Goal: Navigation & Orientation: Go to known website

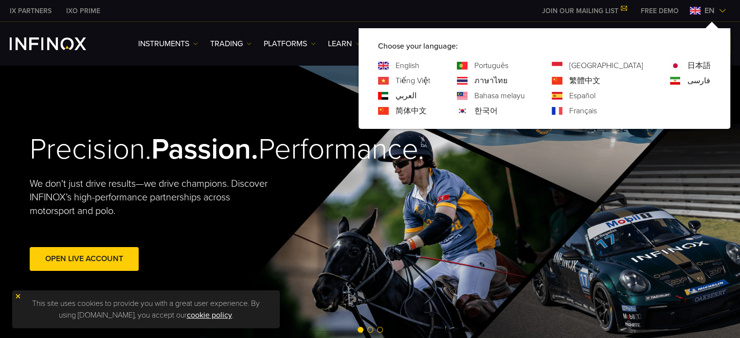
click at [596, 94] on link "Español" at bounding box center [583, 96] width 26 height 12
